Goal: Task Accomplishment & Management: Use online tool/utility

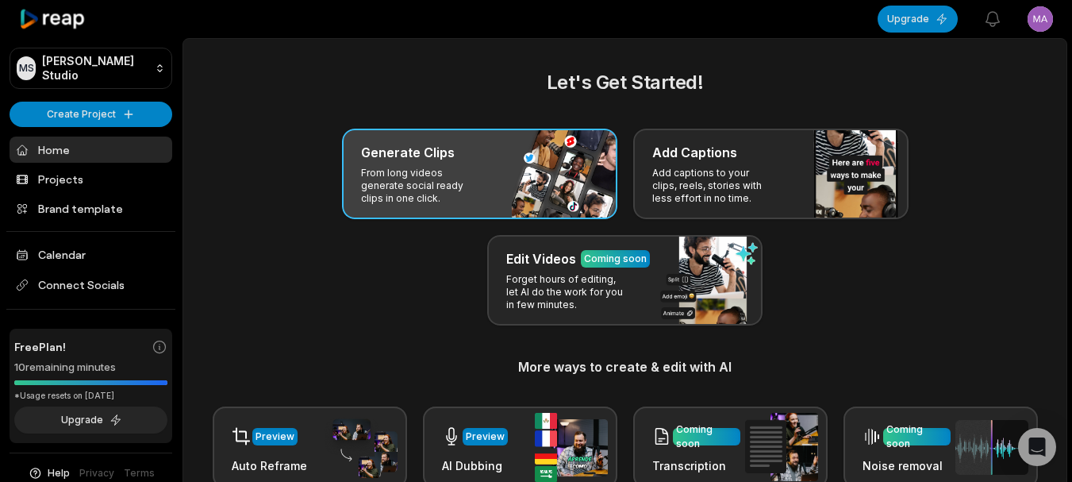
click at [400, 167] on p "From long videos generate social ready clips in one click." at bounding box center [422, 186] width 123 height 38
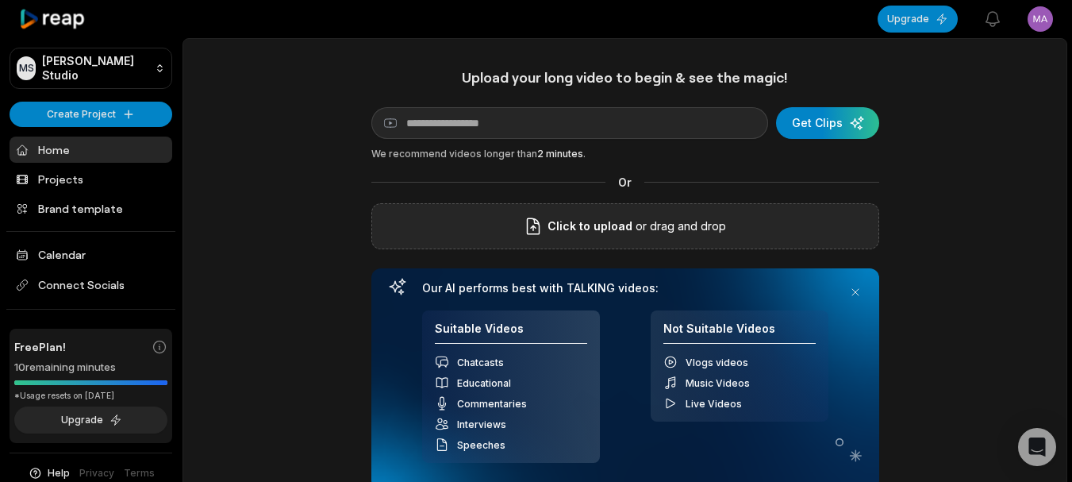
click at [617, 220] on span "Click to upload" at bounding box center [589, 226] width 85 height 19
click at [0, 0] on input "Click to upload" at bounding box center [0, 0] width 0 height 0
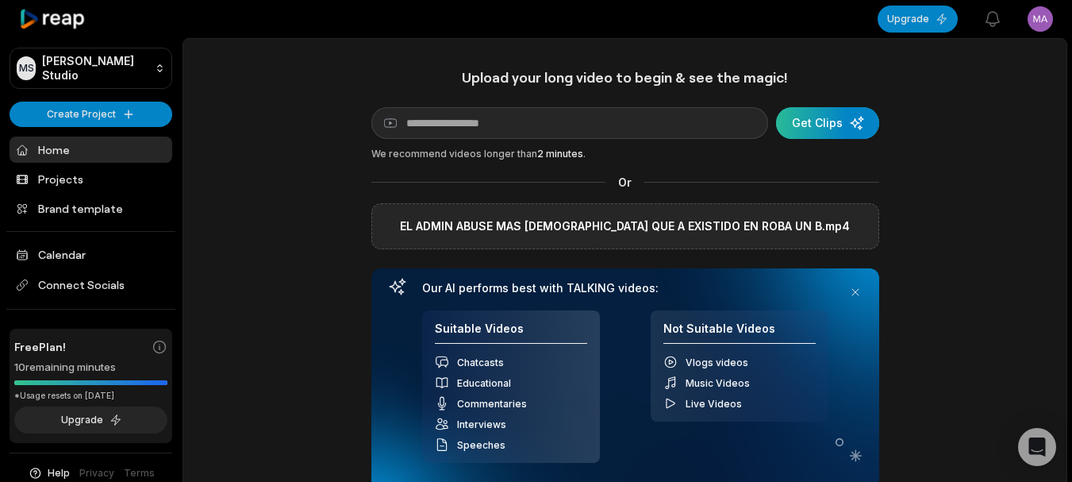
click at [816, 125] on div "submit" at bounding box center [827, 123] width 103 height 32
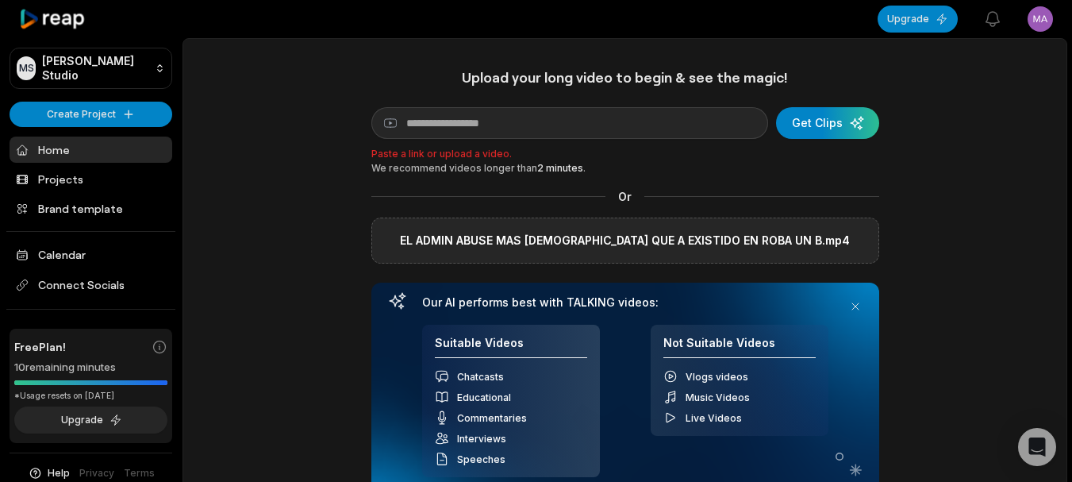
click at [587, 232] on label "EL ADMIN ABUSE MAS [DEMOGRAPHIC_DATA] QUE A EXISTIDO EN ROBA UN B.mp4" at bounding box center [625, 240] width 450 height 19
click at [0, 0] on input "EL ADMIN ABUSE MAS [DEMOGRAPHIC_DATA] QUE A EXISTIDO EN ROBA UN B.mp4" at bounding box center [0, 0] width 0 height 0
click at [611, 234] on label "EL ADMIN ABUSE MAS [DEMOGRAPHIC_DATA] QUE A EXISTIDO EN ROBA UN B.mp4" at bounding box center [625, 240] width 450 height 19
click at [0, 0] on input "EL ADMIN ABUSE MAS [DEMOGRAPHIC_DATA] QUE A EXISTIDO EN ROBA UN B.mp4" at bounding box center [0, 0] width 0 height 0
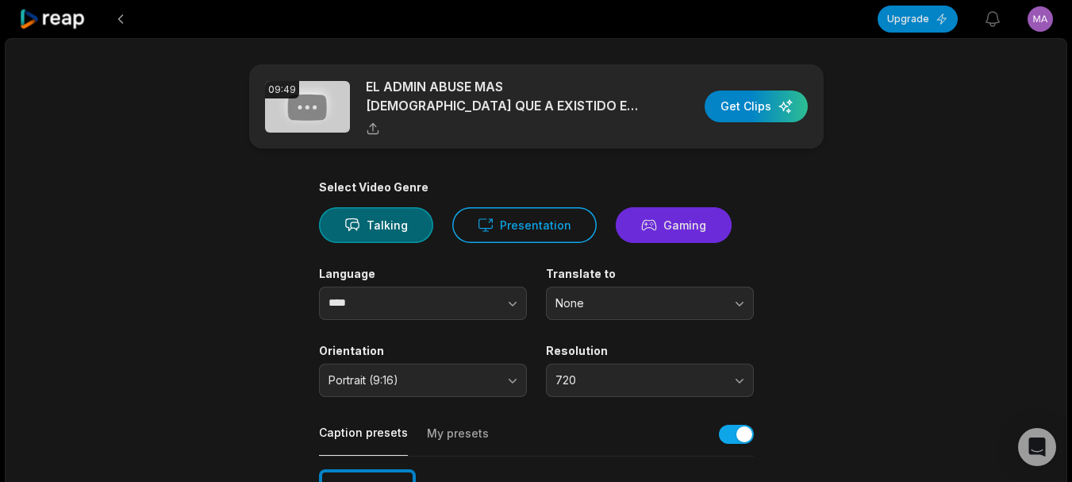
click at [625, 226] on button "Gaming" at bounding box center [674, 225] width 116 height 36
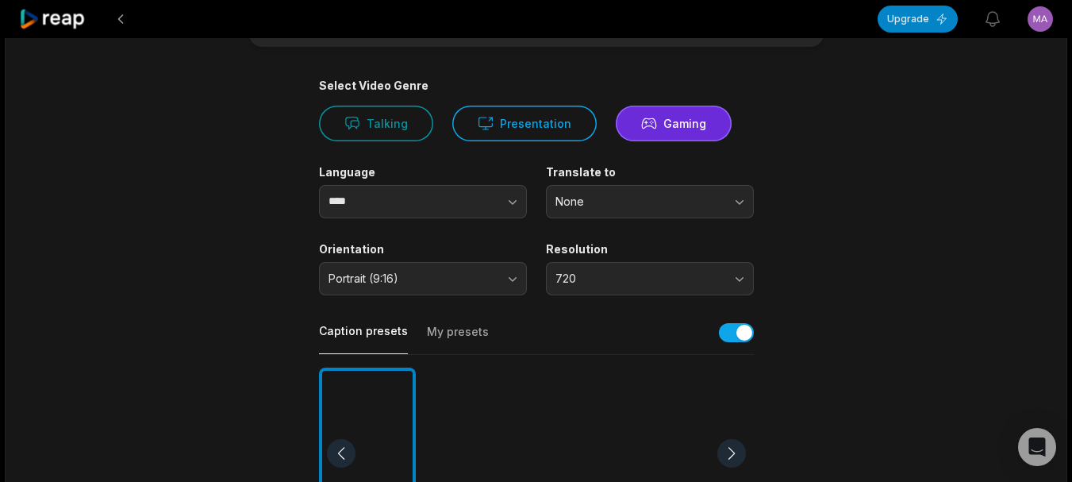
scroll to position [238, 0]
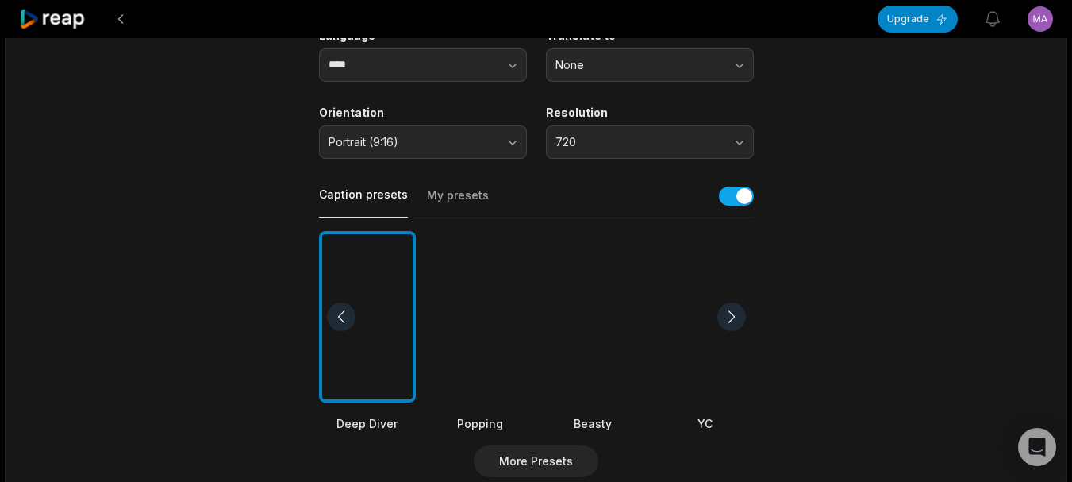
click at [624, 286] on div at bounding box center [592, 317] width 97 height 172
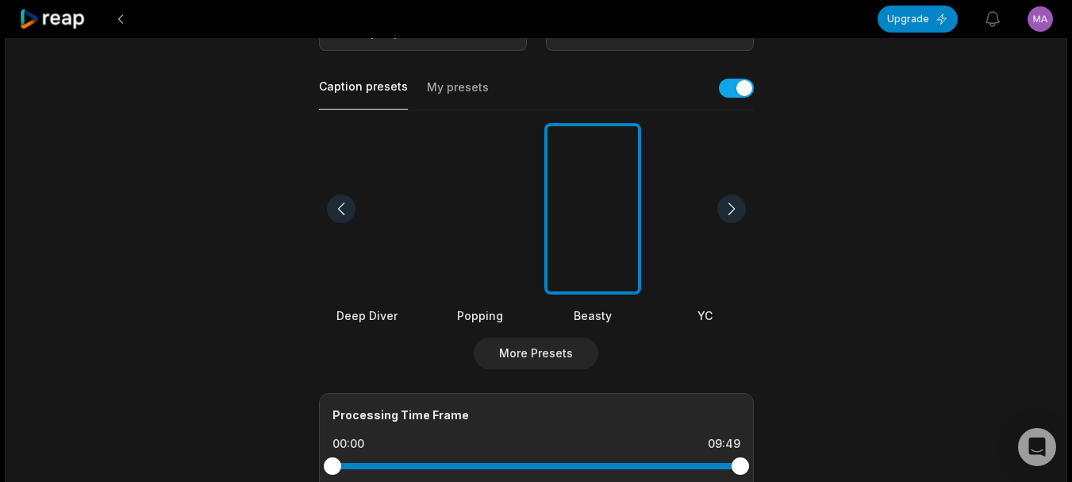
scroll to position [635, 0]
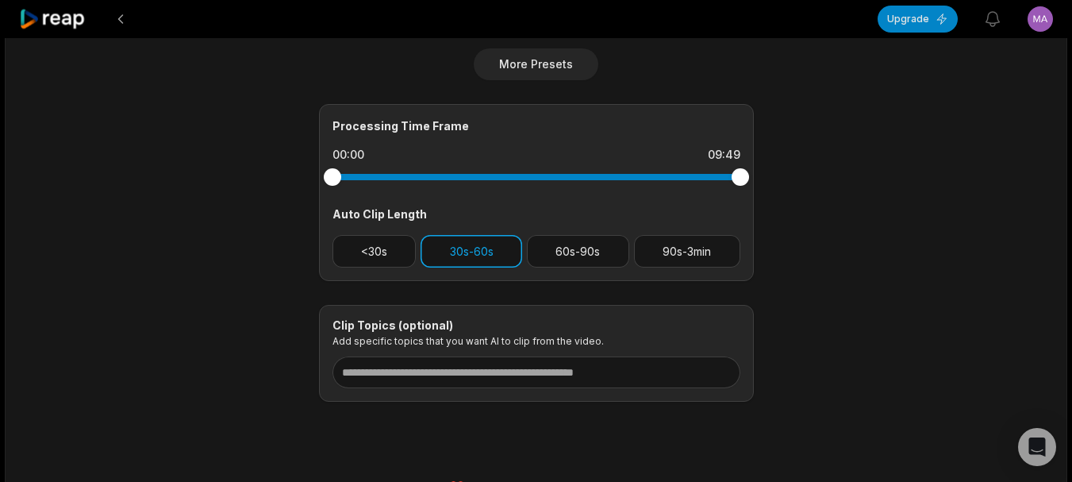
click at [458, 248] on button "30s-60s" at bounding box center [471, 251] width 102 height 33
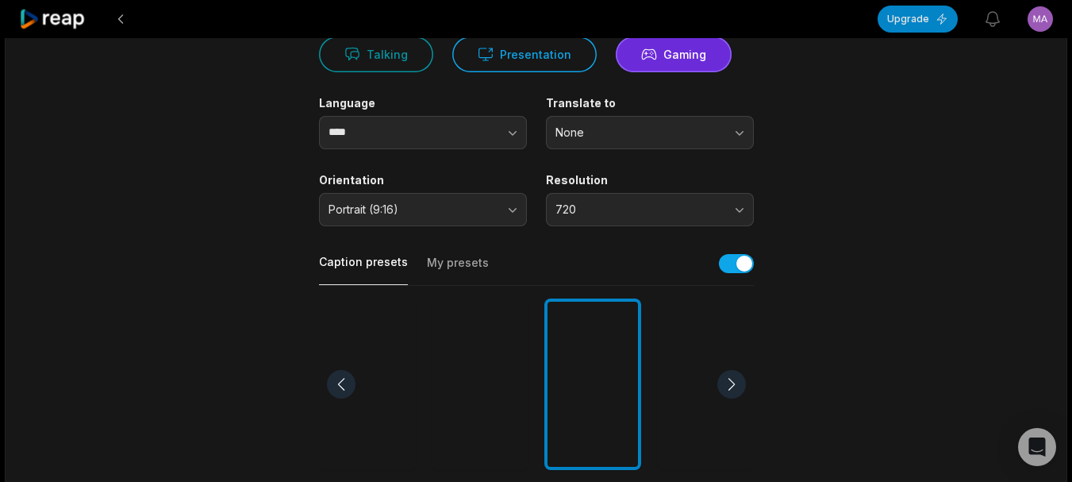
scroll to position [34, 0]
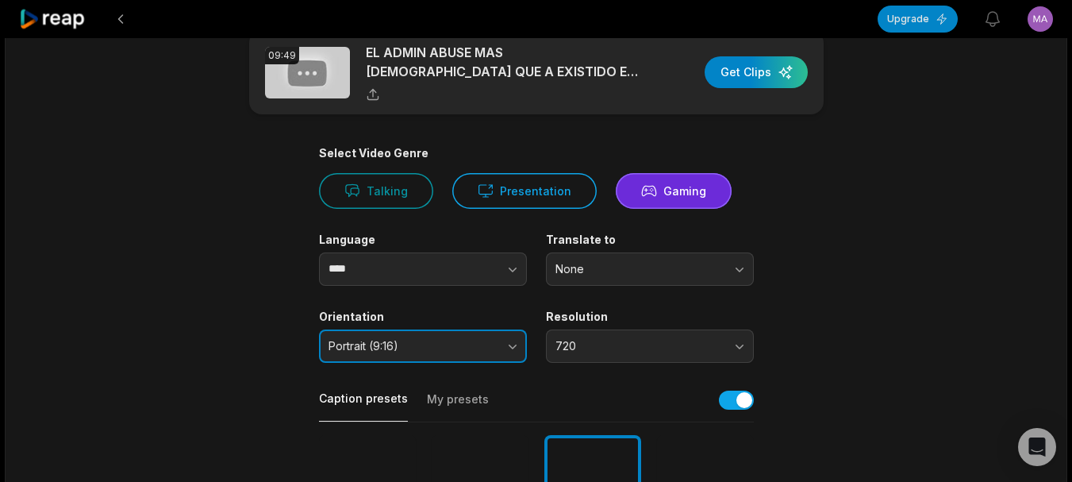
click at [440, 344] on span "Portrait (9:16)" at bounding box center [411, 346] width 167 height 14
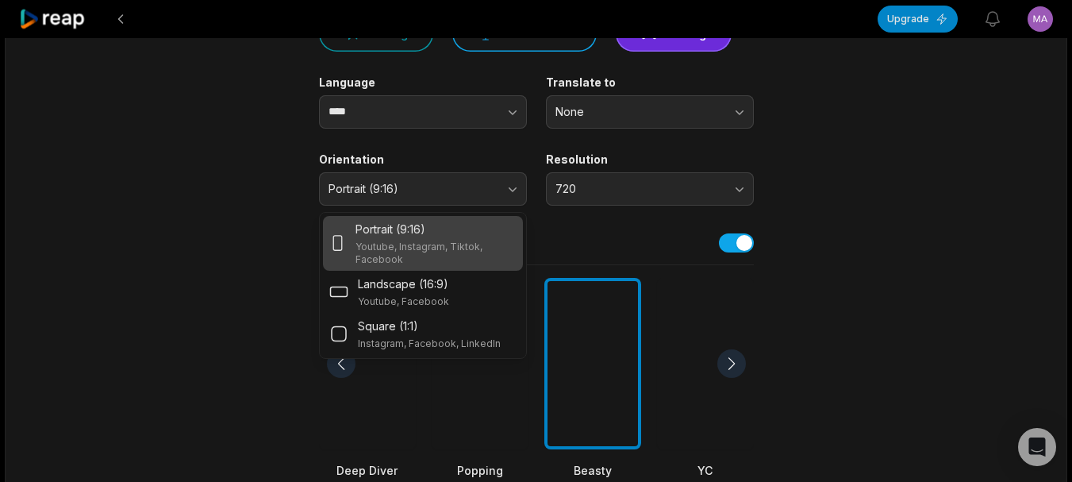
scroll to position [193, 0]
click at [435, 255] on p "Youtube, Instagram, Tiktok, Facebook" at bounding box center [435, 251] width 160 height 25
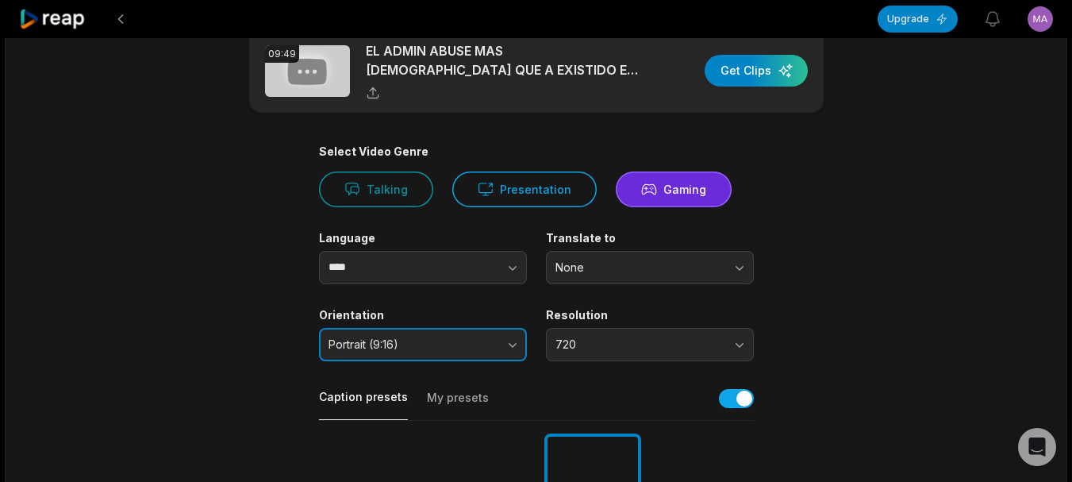
scroll to position [34, 0]
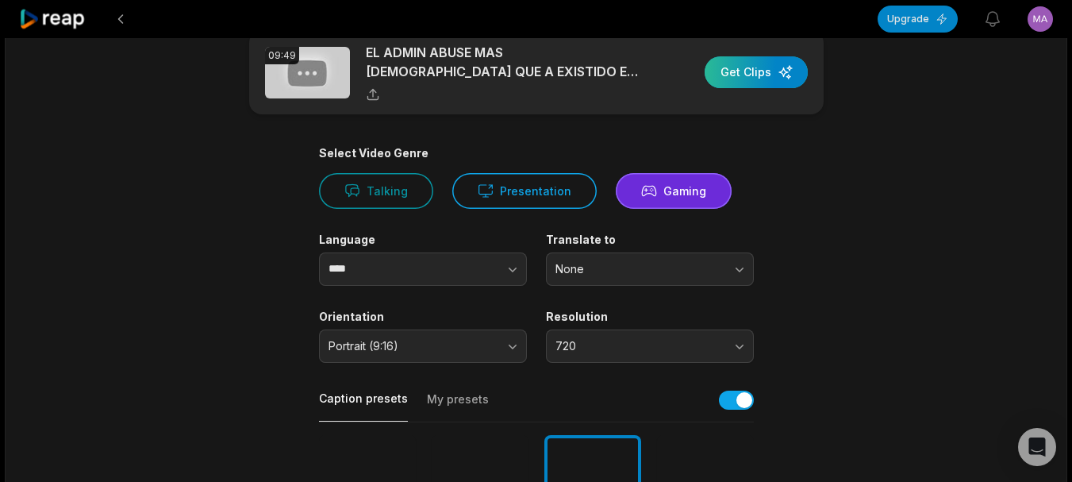
click at [754, 77] on div "button" at bounding box center [756, 72] width 103 height 32
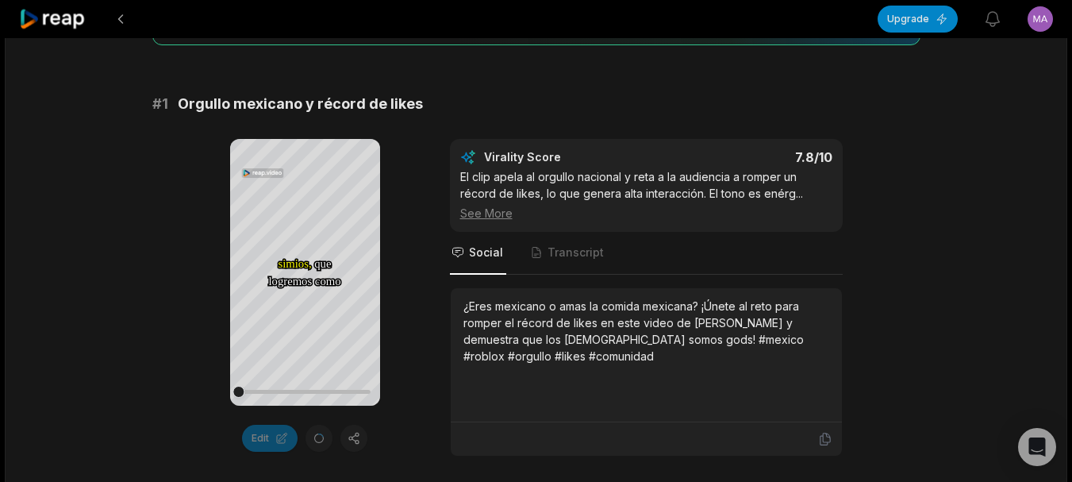
scroll to position [248, 0]
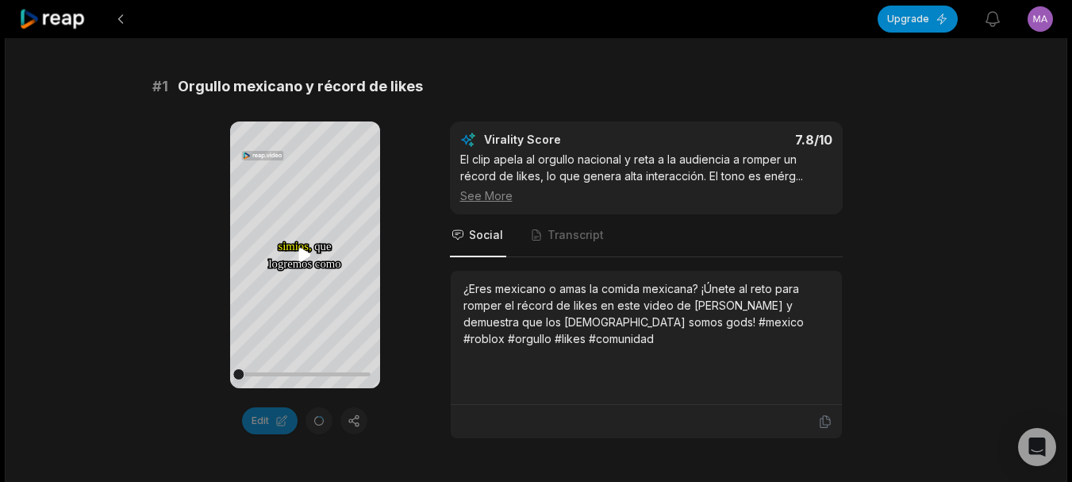
click at [309, 255] on icon at bounding box center [305, 254] width 12 height 13
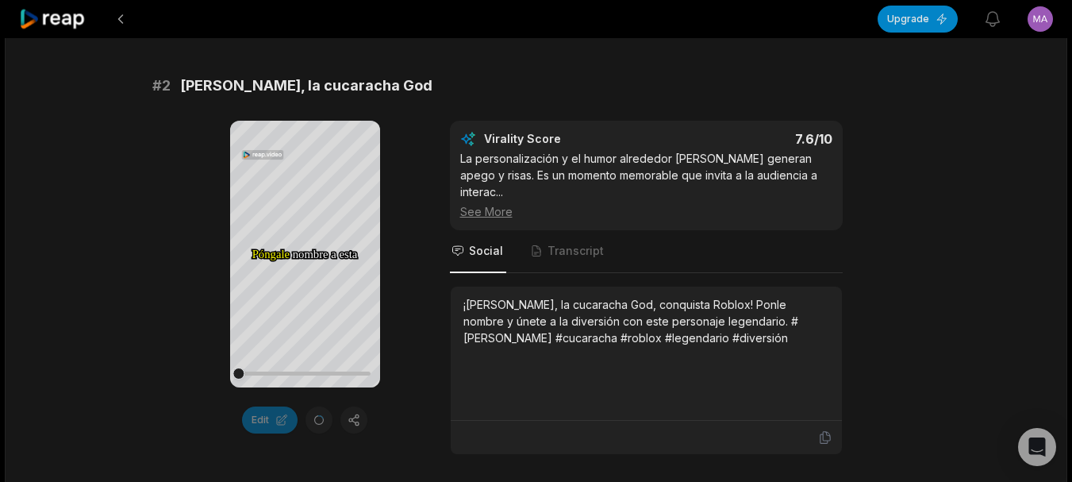
scroll to position [724, 0]
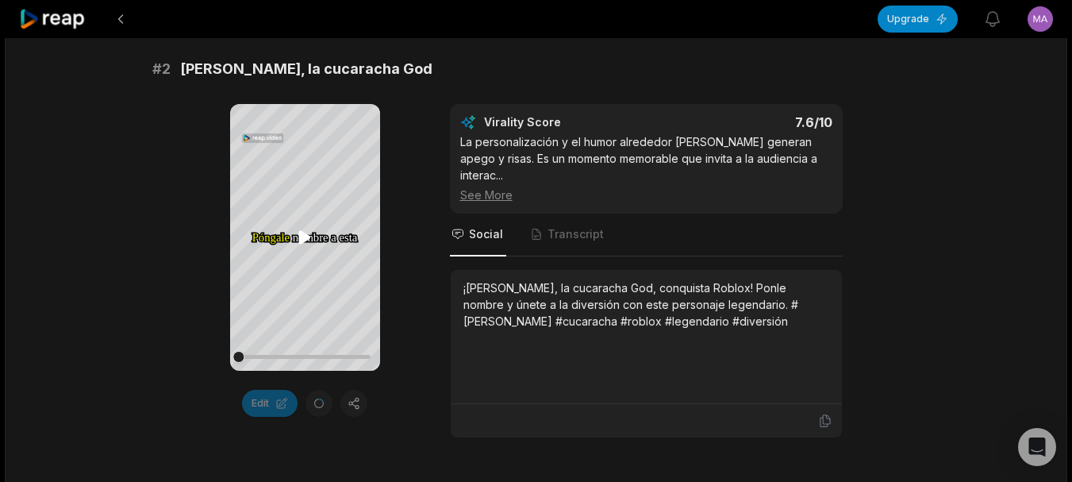
click at [299, 235] on icon at bounding box center [305, 237] width 12 height 13
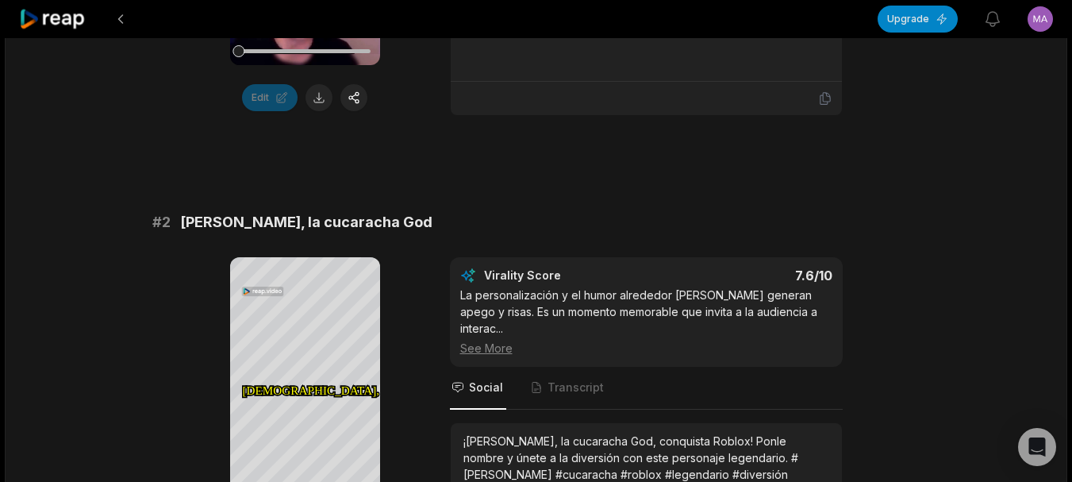
scroll to position [486, 0]
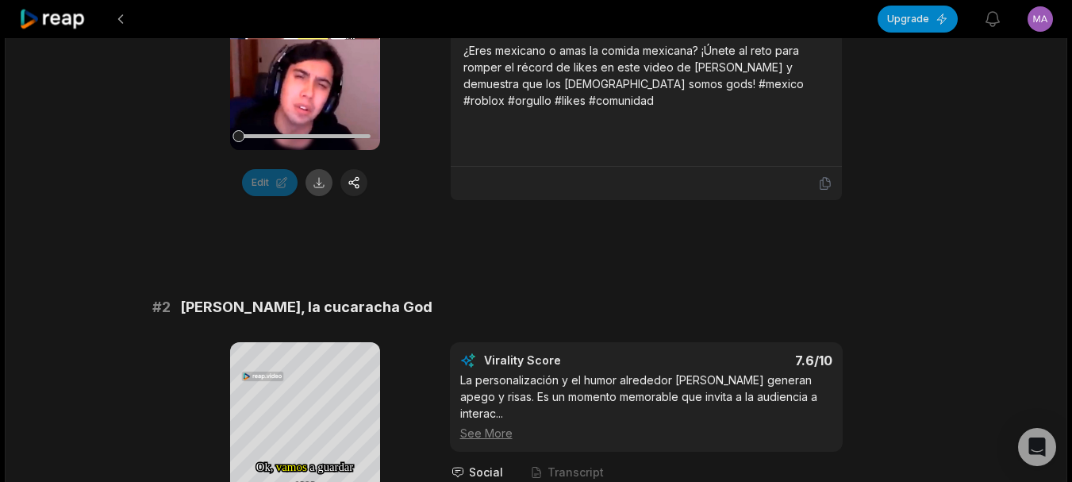
click at [315, 186] on button at bounding box center [318, 182] width 27 height 27
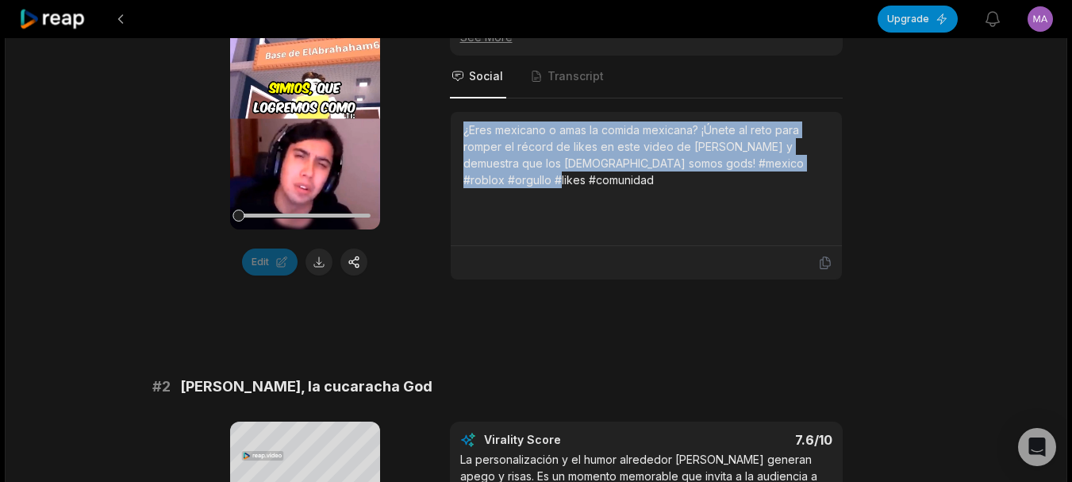
drag, startPoint x: 463, startPoint y: 132, endPoint x: 555, endPoint y: 189, distance: 109.0
click at [555, 189] on div "¿Eres mexicano o amas la comida mexicana? ¡Únete al reto para romper el récord …" at bounding box center [646, 178] width 366 height 114
copy div "¿Eres mexicano o amas la comida mexicana? ¡Únete al reto para romper el récord …"
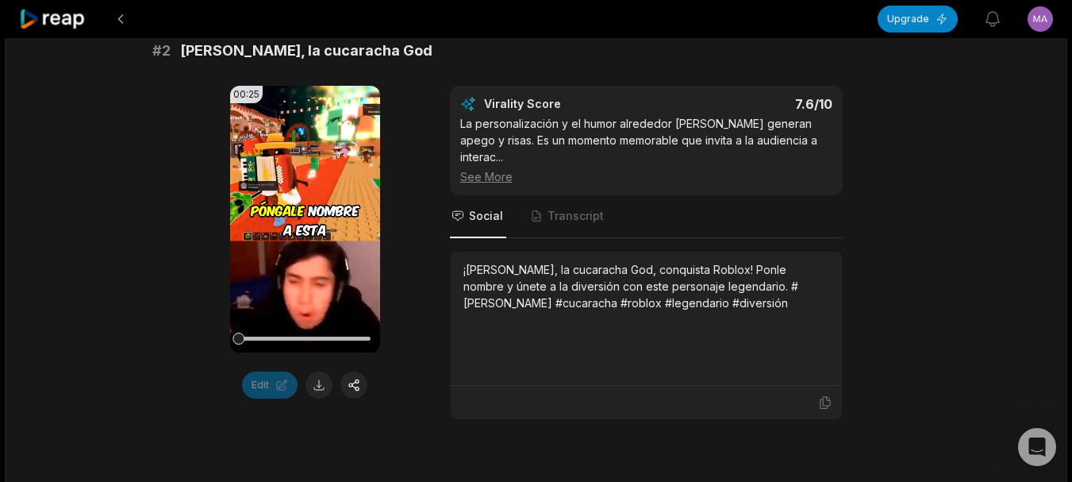
scroll to position [804, 0]
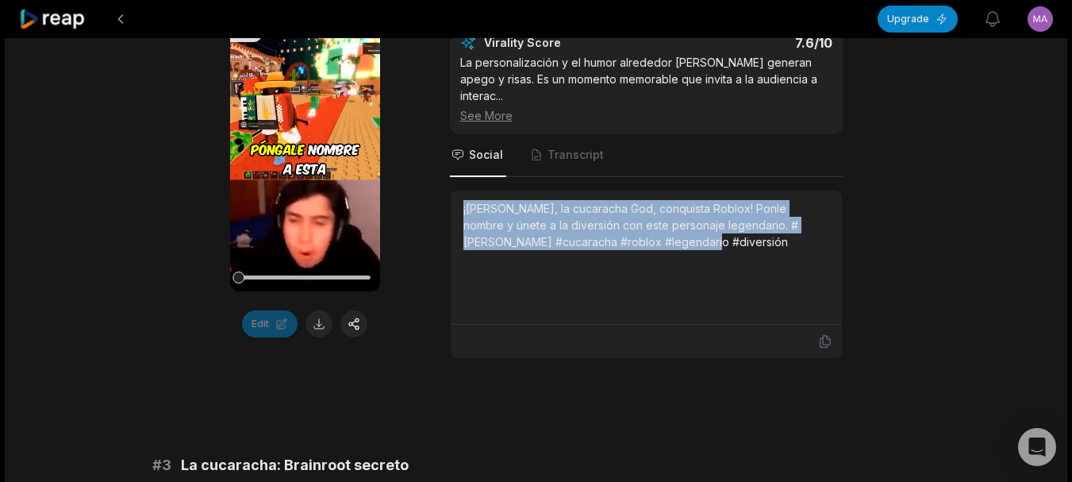
drag, startPoint x: 462, startPoint y: 190, endPoint x: 664, endPoint y: 236, distance: 207.5
click at [664, 236] on div "¡[PERSON_NAME], la cucaracha God, conquista Roblox! Ponle nombre y únete a la d…" at bounding box center [646, 257] width 391 height 134
copy div "¡[PERSON_NAME], la cucaracha God, conquista Roblox! Ponle nombre y únete a la d…"
click at [319, 320] on button at bounding box center [318, 323] width 27 height 27
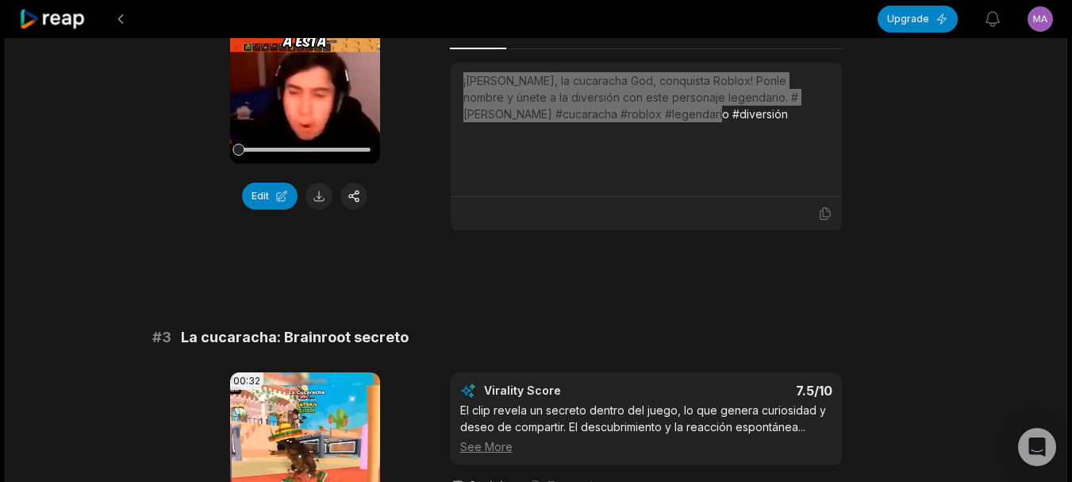
scroll to position [676, 0]
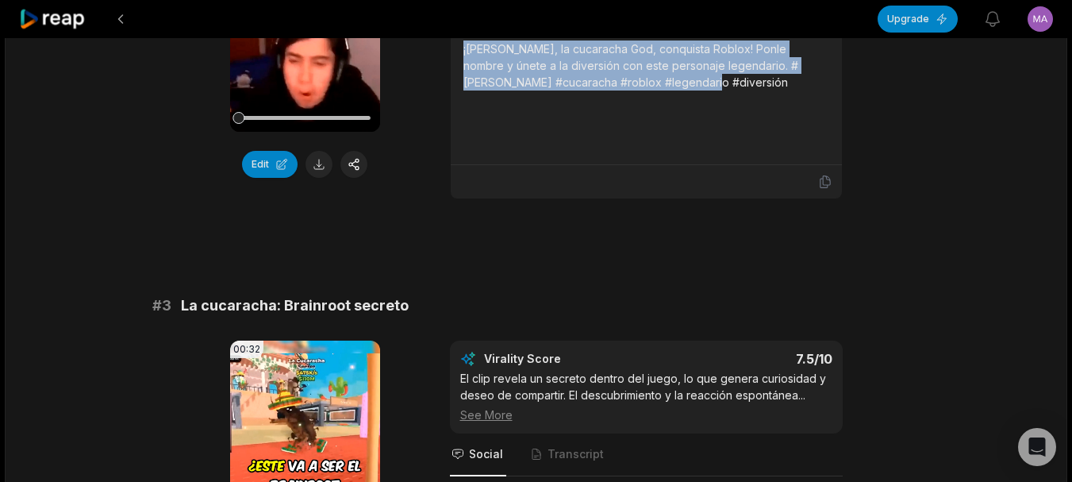
scroll to position [993, 0]
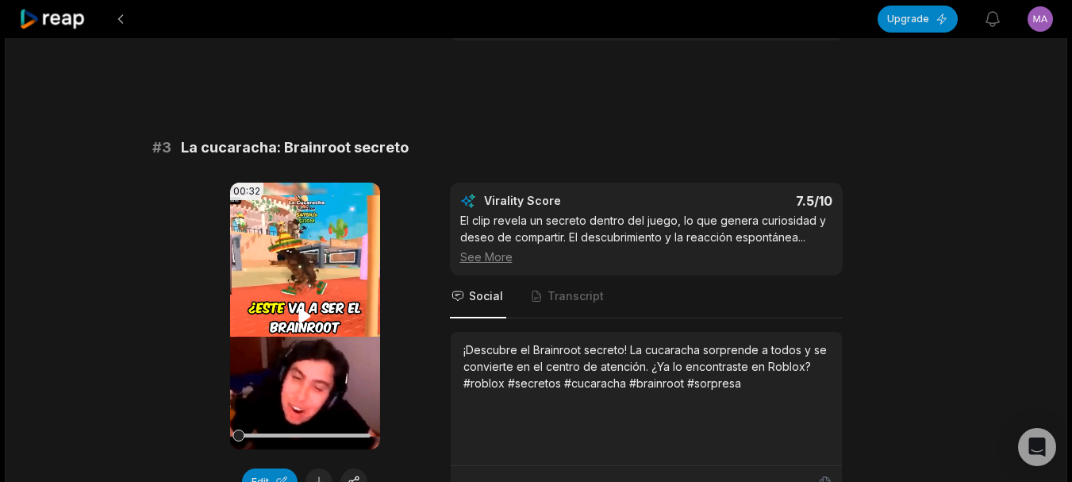
click at [305, 306] on icon at bounding box center [304, 315] width 19 height 19
click at [455, 332] on div "¡Descubre el Brainroot secreto! La cucaracha sorprende a todos y se convierte e…" at bounding box center [646, 399] width 391 height 134
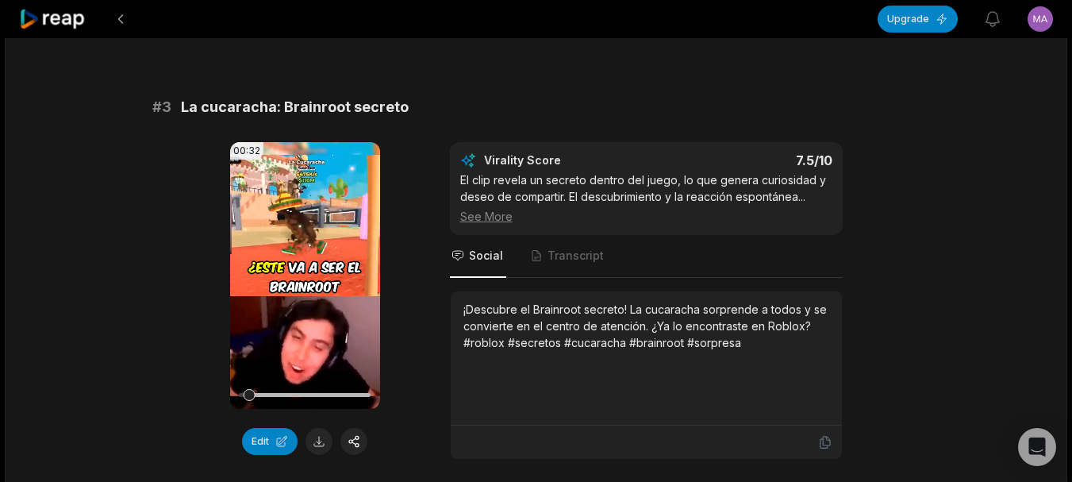
scroll to position [1073, 0]
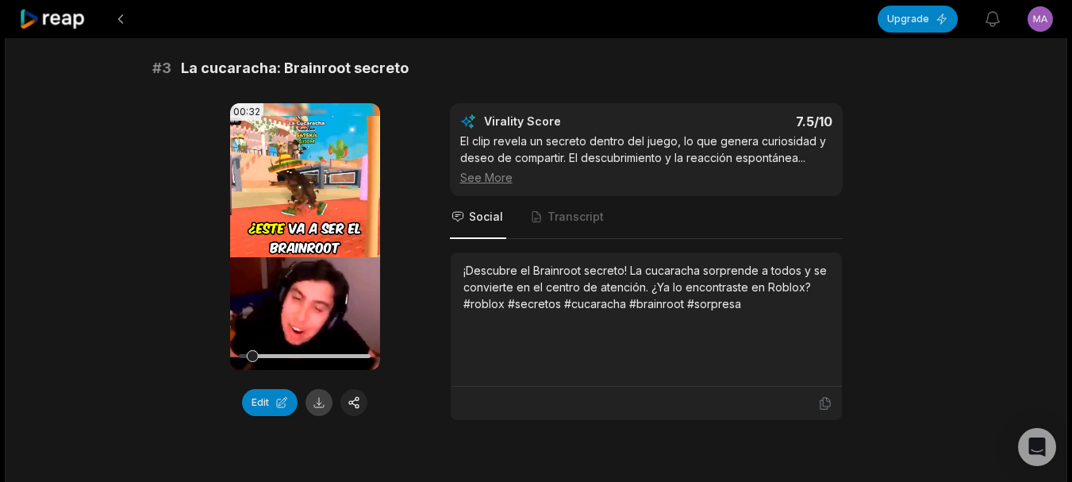
click at [317, 390] on button at bounding box center [318, 402] width 27 height 27
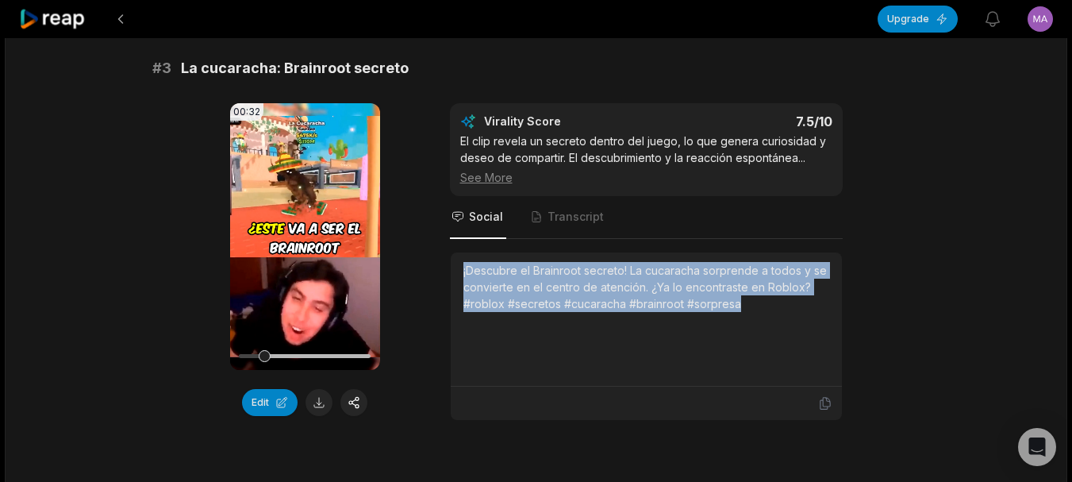
drag, startPoint x: 461, startPoint y: 257, endPoint x: 778, endPoint y: 286, distance: 318.7
click at [778, 286] on div "¡Descubre el Brainroot secreto! La cucaracha sorprende a todos y se convierte e…" at bounding box center [646, 319] width 391 height 134
copy div "¡Descubre el Brainroot secreto! La cucaracha sorprende a todos y se convierte e…"
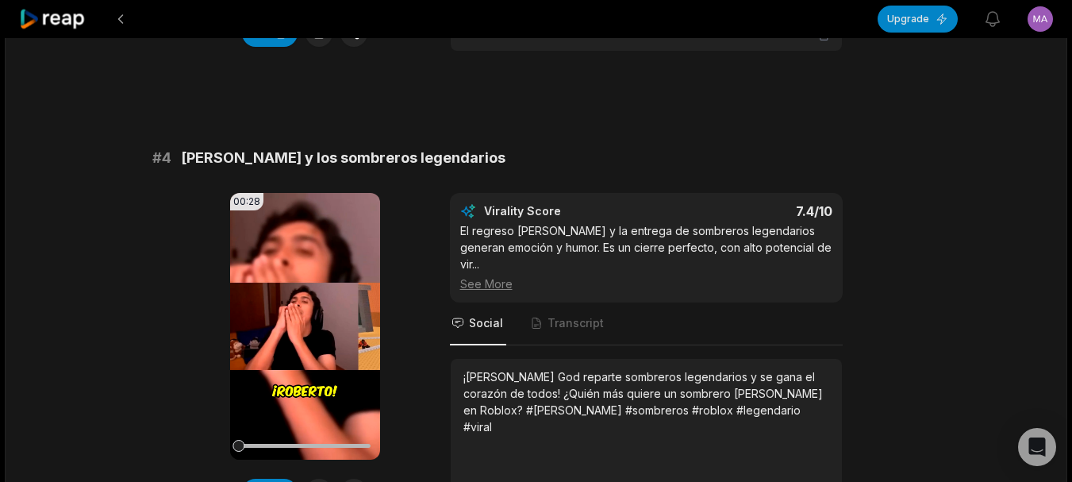
scroll to position [1469, 0]
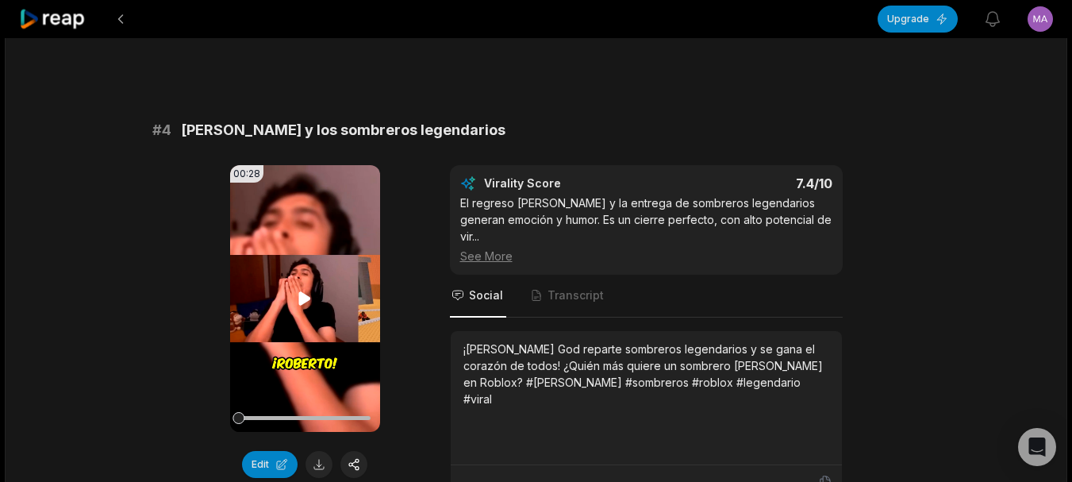
click at [295, 293] on video "Your browser does not support mp4 format." at bounding box center [305, 298] width 150 height 267
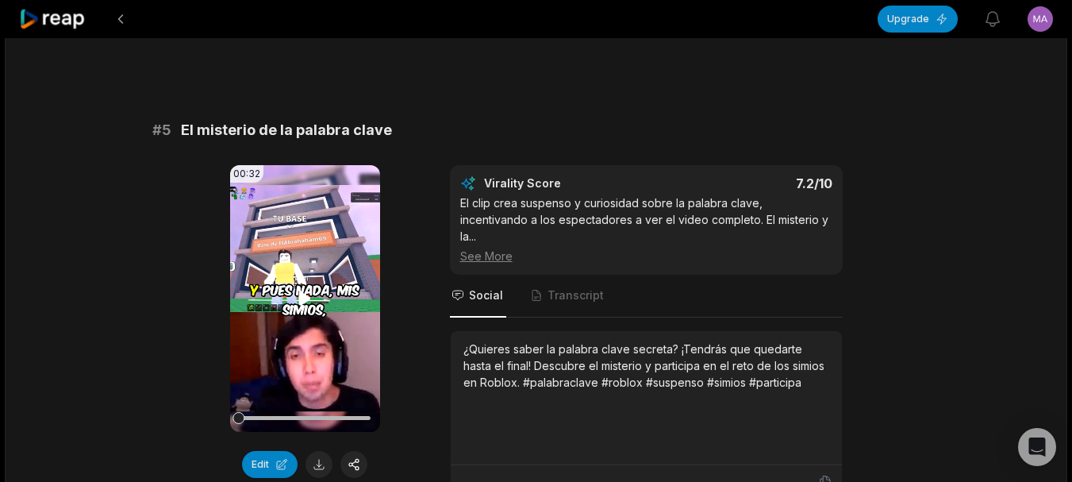
scroll to position [1945, 0]
click at [314, 267] on video "Your browser does not support mp4 format." at bounding box center [305, 297] width 150 height 267
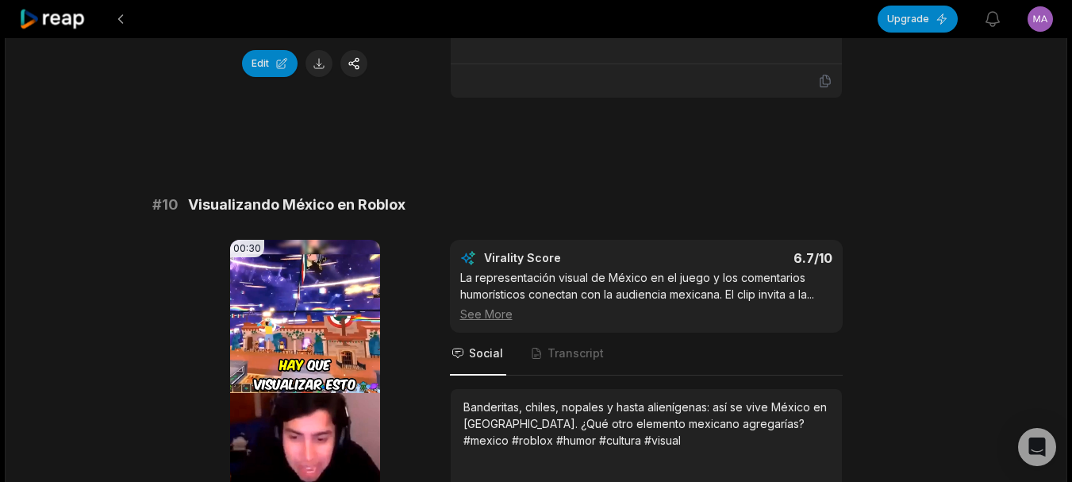
scroll to position [4391, 0]
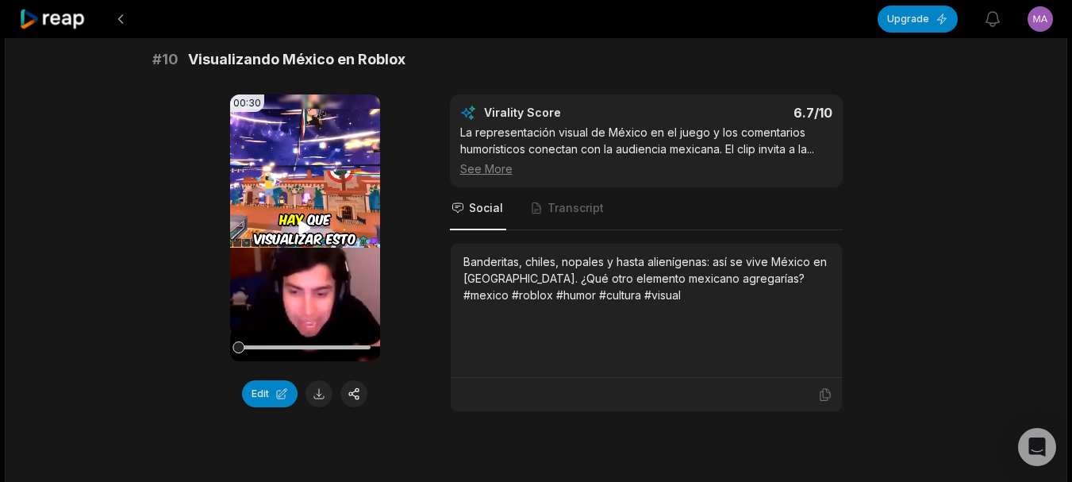
click at [303, 218] on icon at bounding box center [304, 227] width 19 height 19
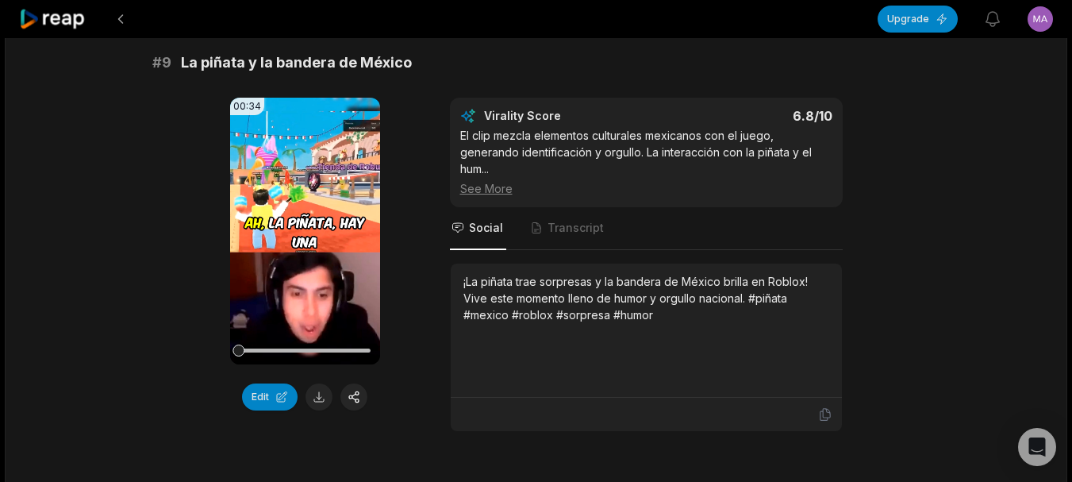
scroll to position [3836, 0]
